Goal: Task Accomplishment & Management: Manage account settings

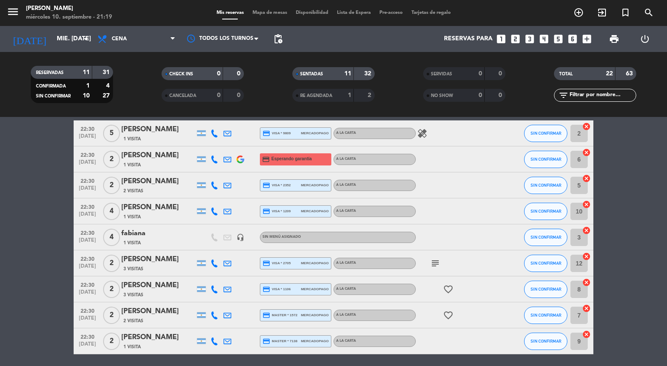
scroll to position [430, 0]
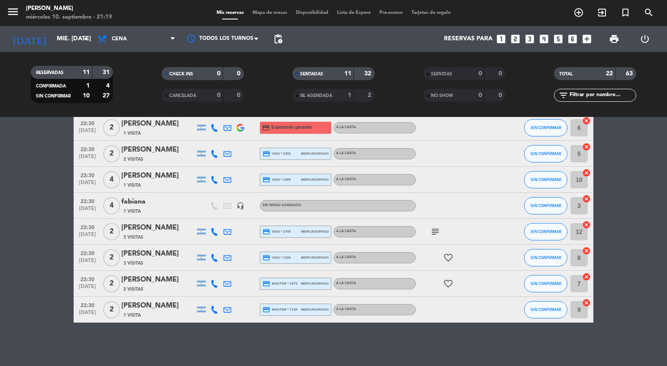
click at [301, 10] on span "Disponibilidad" at bounding box center [311, 12] width 41 height 5
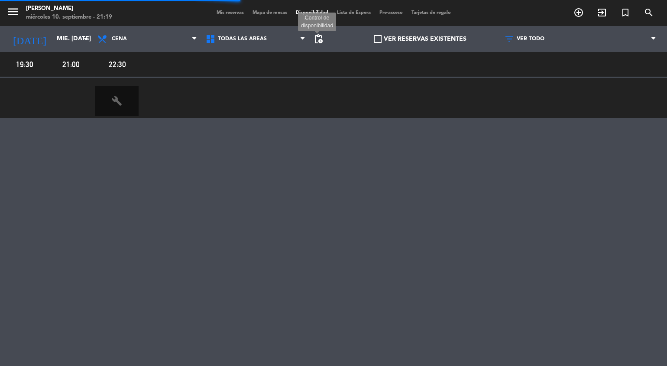
click at [319, 42] on span "pending_actions" at bounding box center [318, 39] width 10 height 10
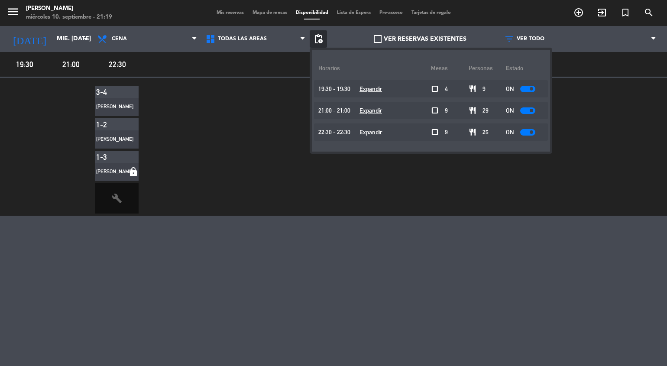
click at [533, 135] on div "ON" at bounding box center [525, 131] width 38 height 17
click at [532, 134] on div "ON" at bounding box center [525, 131] width 38 height 17
click at [531, 134] on div at bounding box center [527, 132] width 15 height 6
click at [216, 10] on span "Mis reservas" at bounding box center [230, 12] width 36 height 5
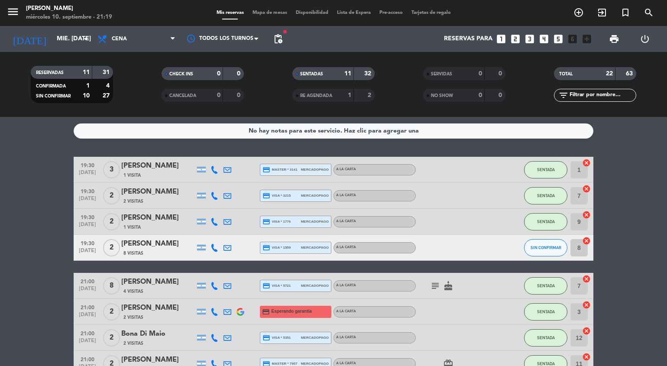
scroll to position [430, 0]
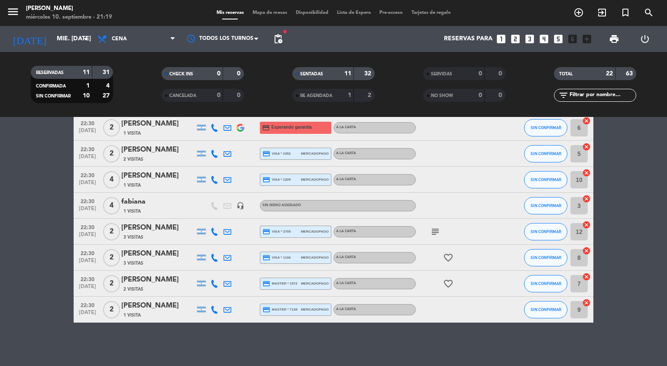
click at [242, 206] on icon "headset_mic" at bounding box center [240, 206] width 8 height 8
click at [434, 236] on icon "subject" at bounding box center [435, 231] width 10 height 10
